Goal: Task Accomplishment & Management: Manage account settings

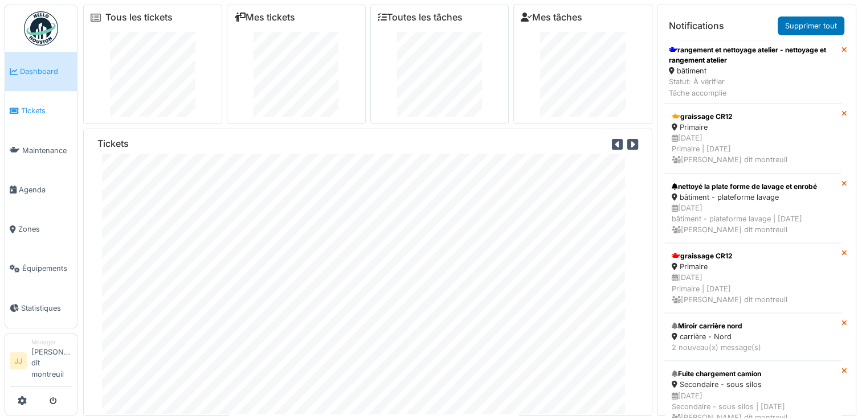
click at [34, 124] on link "Tickets" at bounding box center [41, 110] width 72 height 39
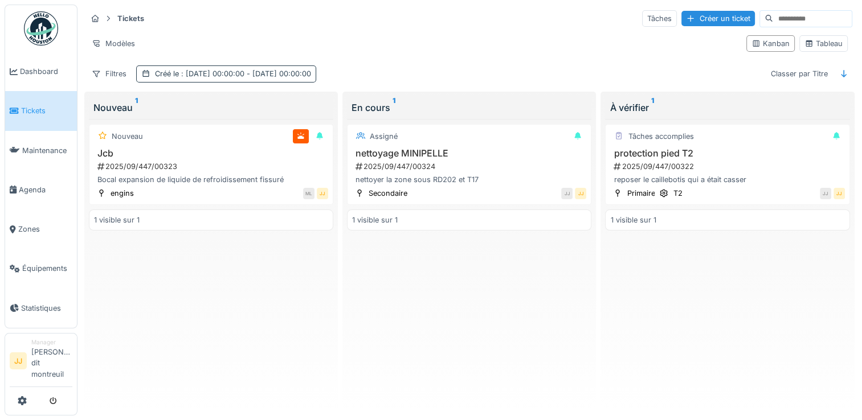
click at [162, 74] on div "Créé le : [DATE] 00:00:00 - [DATE] 00:00:00" at bounding box center [233, 73] width 156 height 11
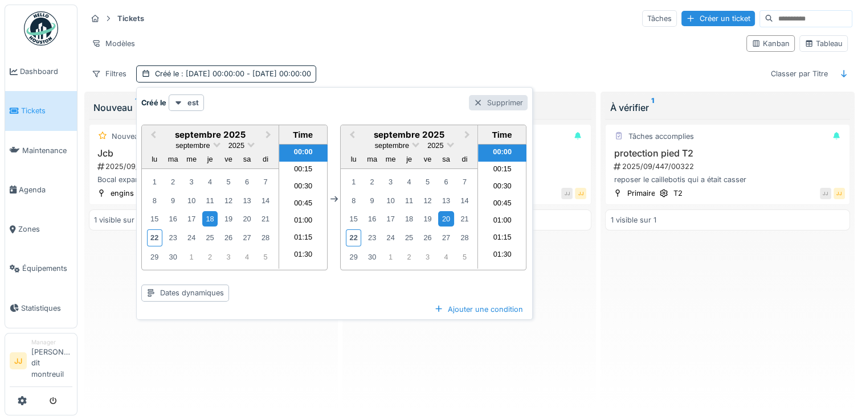
click at [490, 104] on div "Supprimer" at bounding box center [498, 102] width 59 height 15
